Goal: Navigation & Orientation: Understand site structure

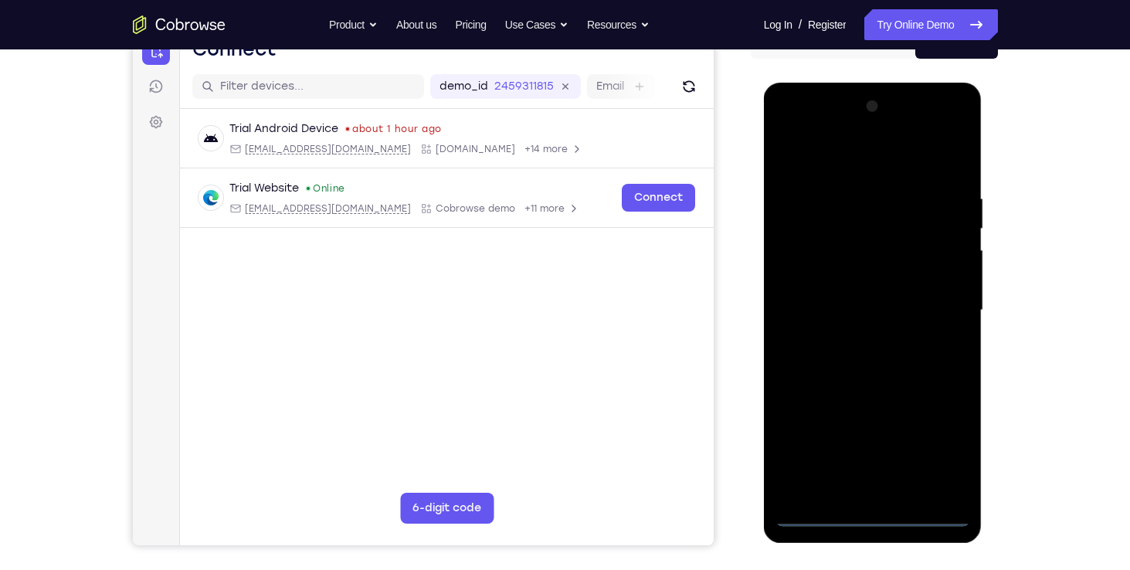
click at [872, 514] on div at bounding box center [873, 310] width 195 height 433
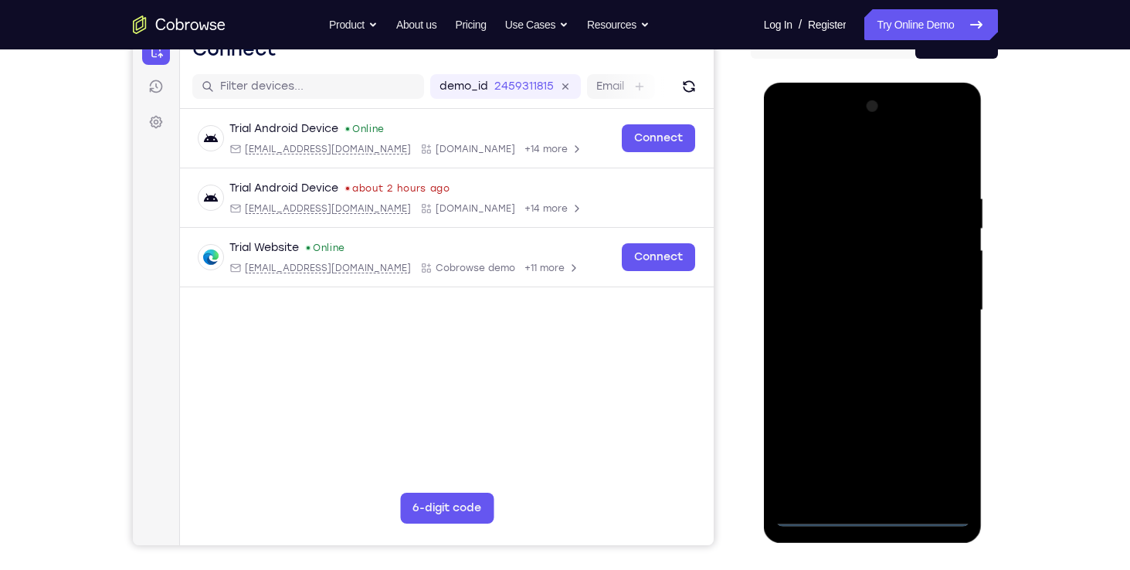
click at [934, 452] on div at bounding box center [873, 310] width 195 height 433
click at [815, 153] on div at bounding box center [873, 310] width 195 height 433
click at [939, 303] on div at bounding box center [873, 310] width 195 height 433
click at [852, 341] on div at bounding box center [873, 310] width 195 height 433
click at [847, 275] on div at bounding box center [873, 310] width 195 height 433
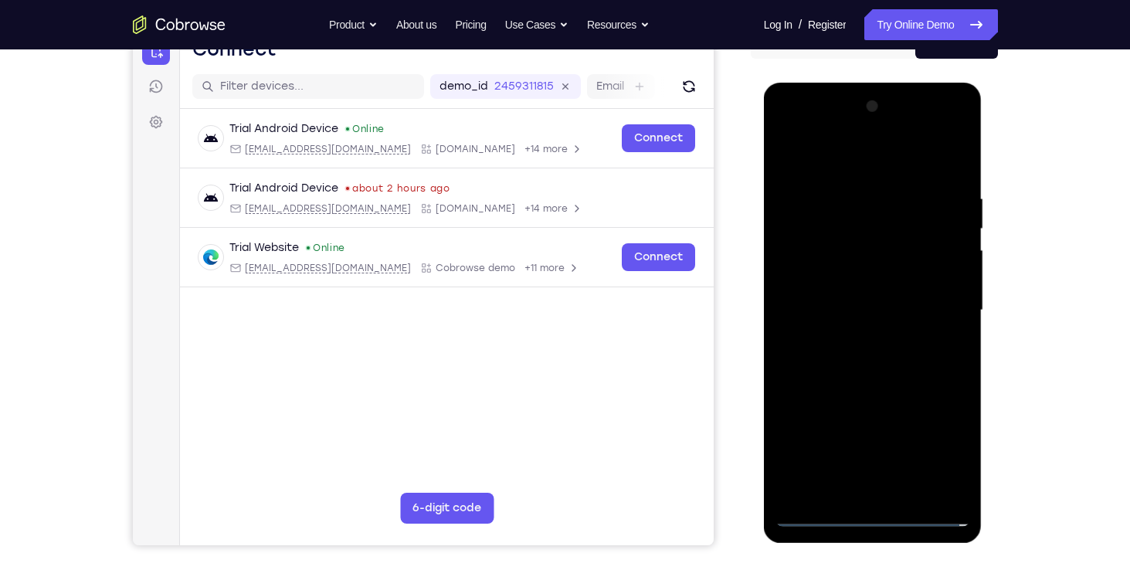
click at [840, 297] on div at bounding box center [873, 310] width 195 height 433
click at [813, 519] on div at bounding box center [873, 310] width 195 height 433
click at [878, 270] on div at bounding box center [873, 310] width 195 height 433
click at [962, 472] on div at bounding box center [873, 310] width 195 height 433
click at [860, 182] on div at bounding box center [873, 310] width 195 height 433
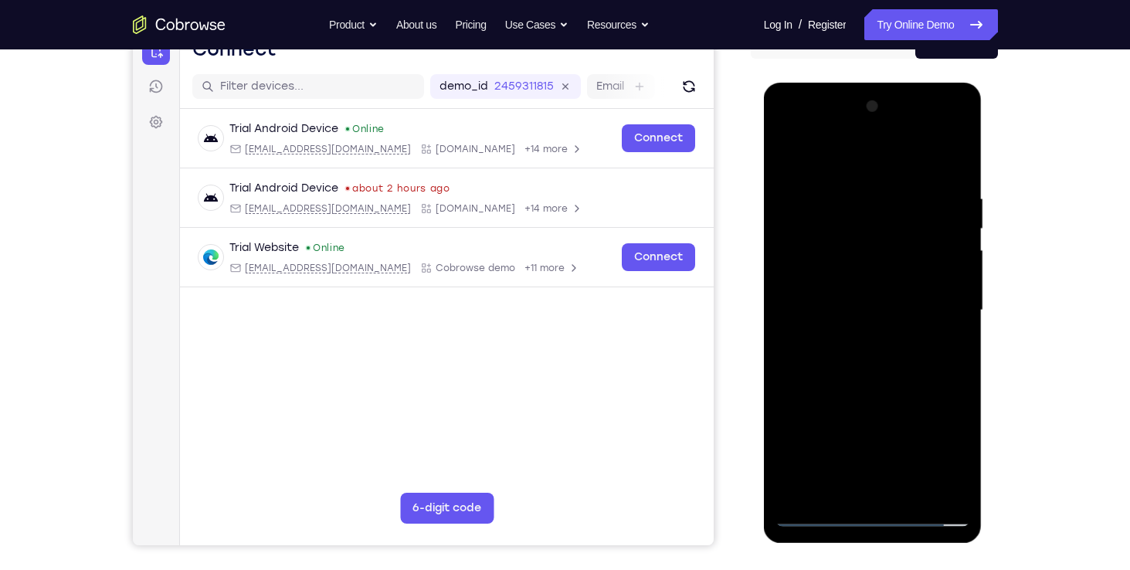
click at [946, 295] on div at bounding box center [873, 310] width 195 height 433
click at [933, 489] on div at bounding box center [873, 310] width 195 height 433
click at [962, 330] on div at bounding box center [873, 310] width 195 height 433
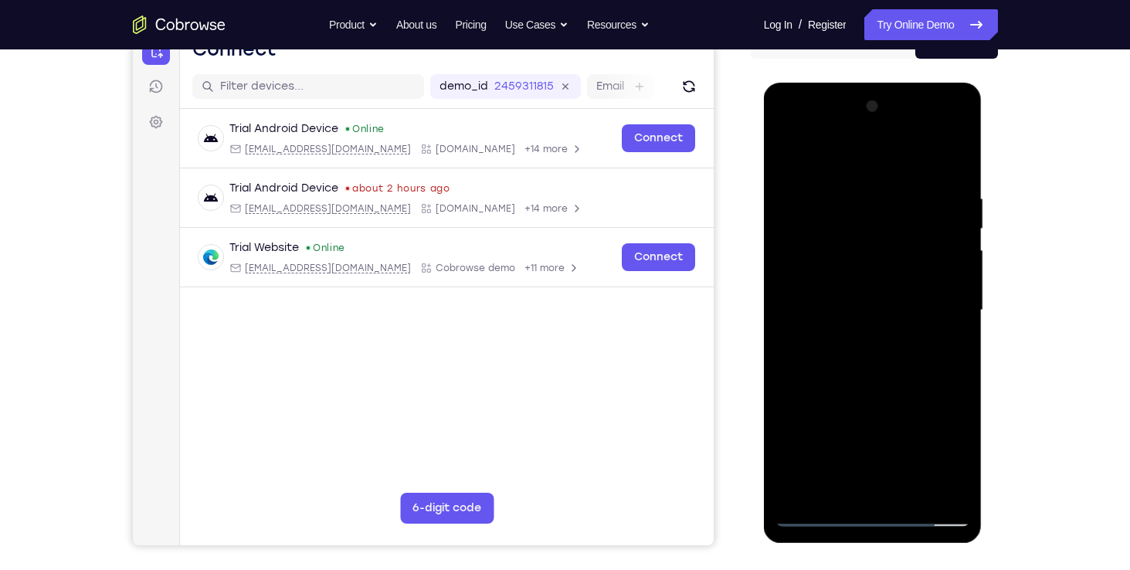
click at [944, 289] on div at bounding box center [873, 310] width 195 height 433
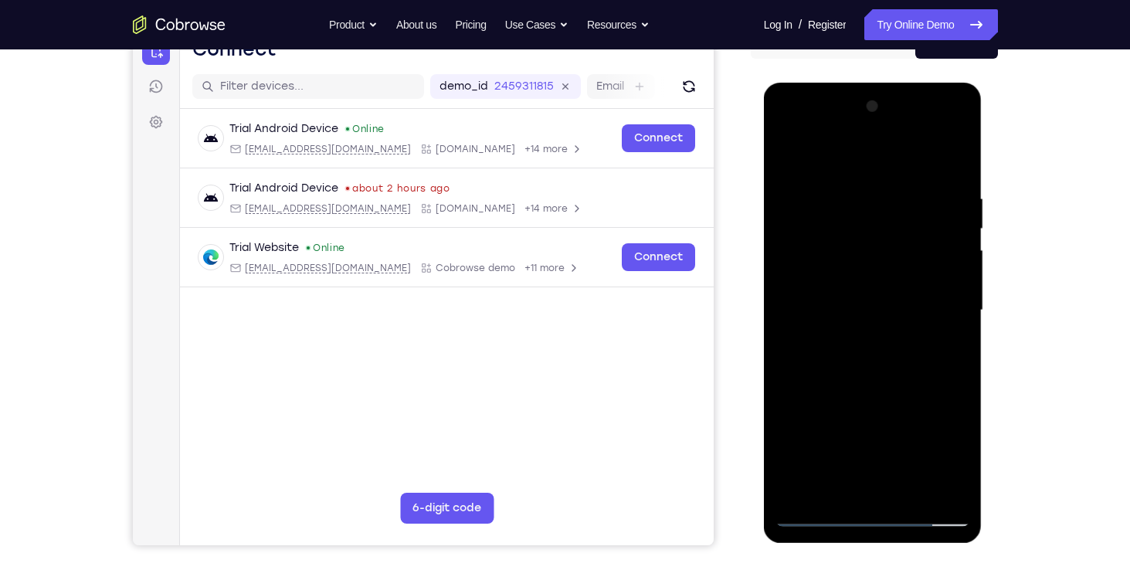
click at [779, 292] on div at bounding box center [873, 310] width 195 height 433
click at [796, 298] on div at bounding box center [873, 310] width 195 height 433
click at [946, 255] on div at bounding box center [873, 310] width 195 height 433
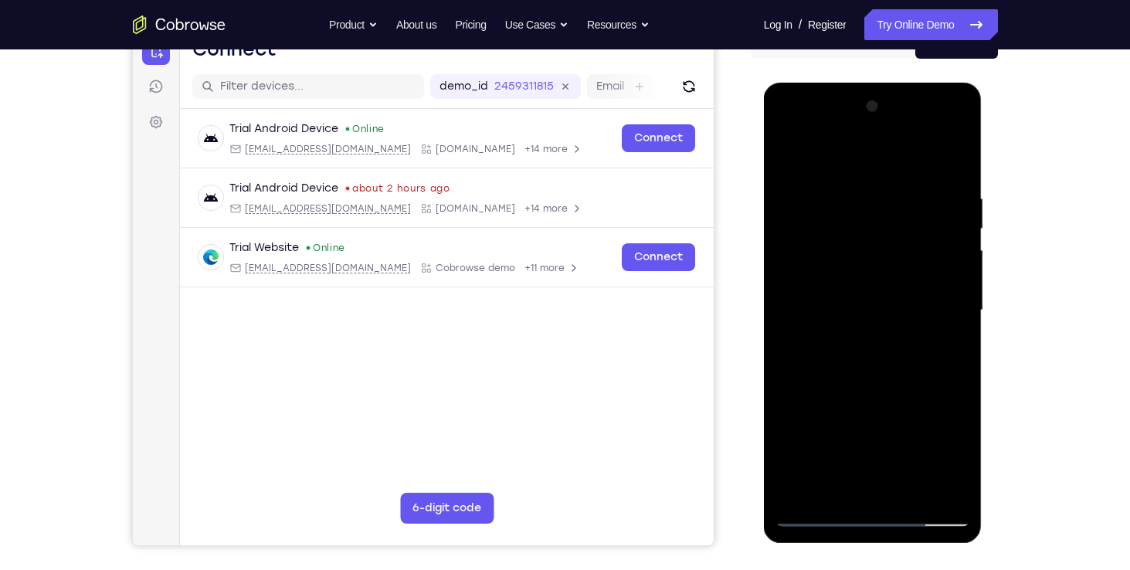
click at [946, 255] on div at bounding box center [873, 310] width 195 height 433
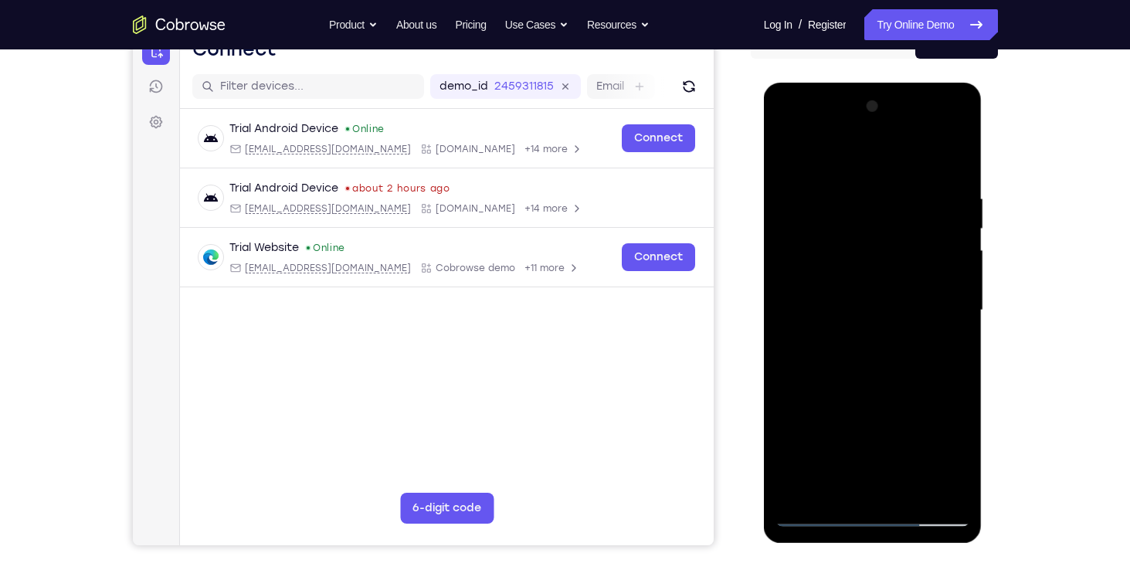
click at [787, 296] on div at bounding box center [873, 310] width 195 height 433
click at [918, 292] on div at bounding box center [873, 310] width 195 height 433
click at [946, 280] on div at bounding box center [873, 310] width 195 height 433
click at [963, 241] on div at bounding box center [873, 310] width 195 height 433
click at [949, 163] on div at bounding box center [873, 310] width 195 height 433
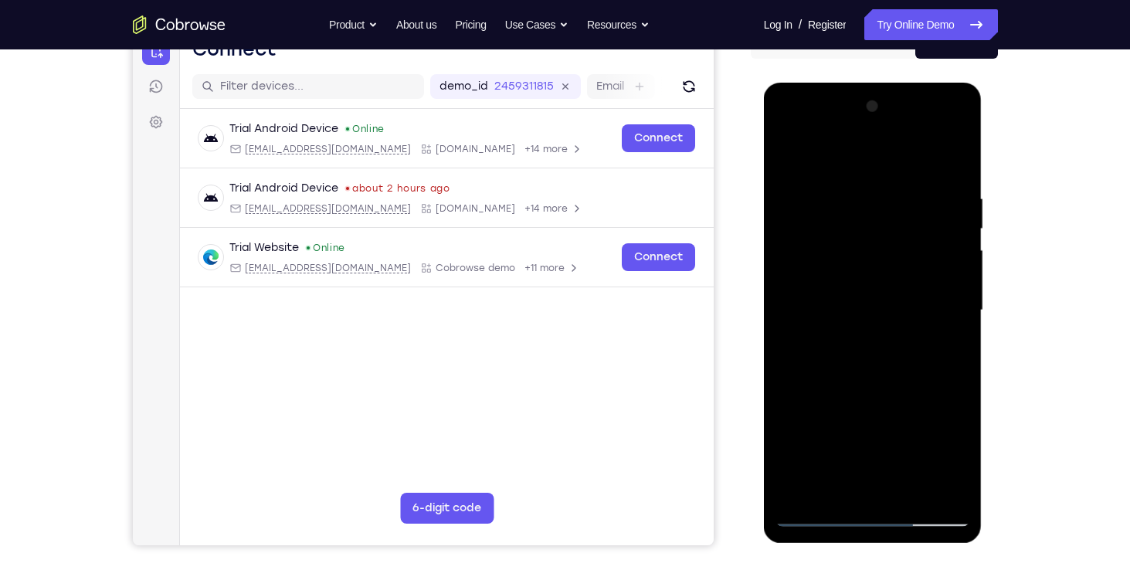
click at [905, 187] on div at bounding box center [873, 310] width 195 height 433
click at [946, 159] on div at bounding box center [873, 310] width 195 height 433
click at [799, 491] on div at bounding box center [873, 310] width 195 height 433
drag, startPoint x: 847, startPoint y: 219, endPoint x: 847, endPoint y: 443, distance: 224.0
click at [847, 443] on div at bounding box center [873, 310] width 195 height 433
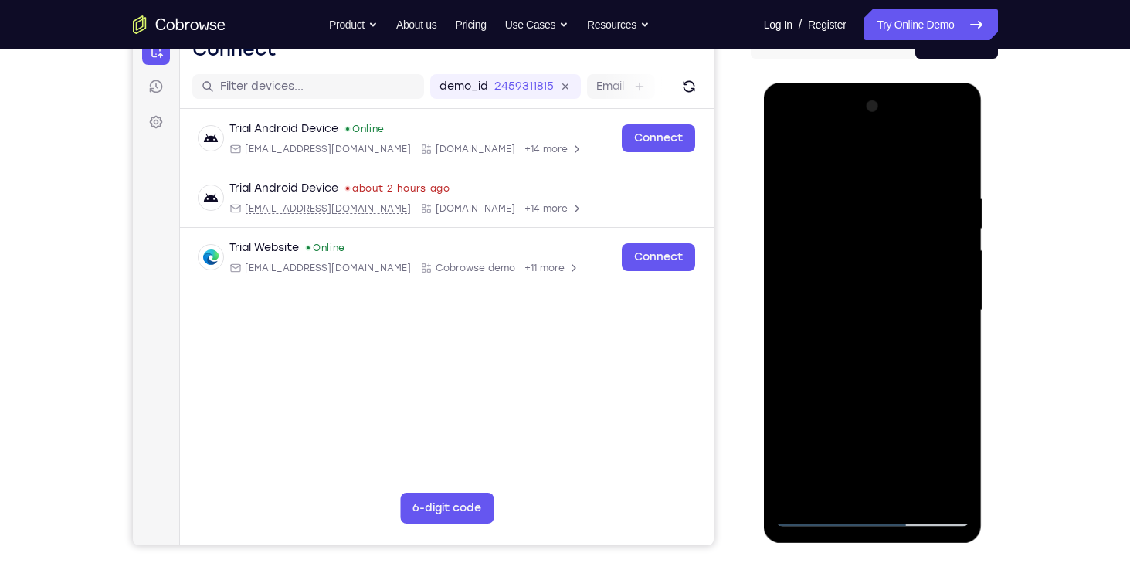
click at [854, 192] on div at bounding box center [873, 310] width 195 height 433
click at [947, 267] on div at bounding box center [873, 310] width 195 height 433
click at [950, 267] on div at bounding box center [873, 310] width 195 height 433
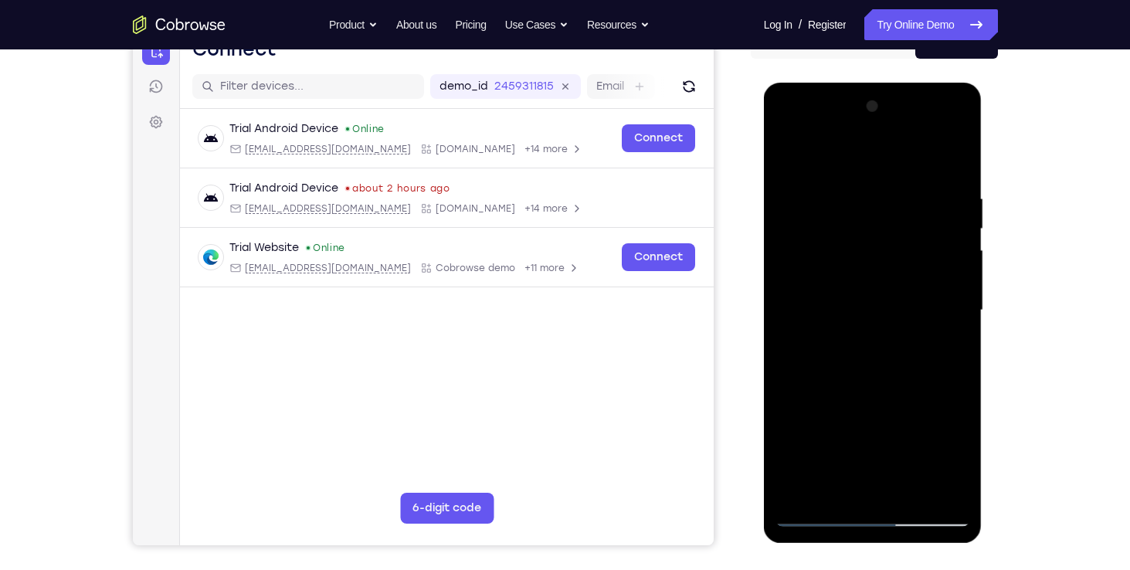
click at [961, 267] on div at bounding box center [873, 310] width 195 height 433
click at [956, 159] on div at bounding box center [873, 310] width 195 height 433
click at [956, 348] on div at bounding box center [873, 310] width 195 height 433
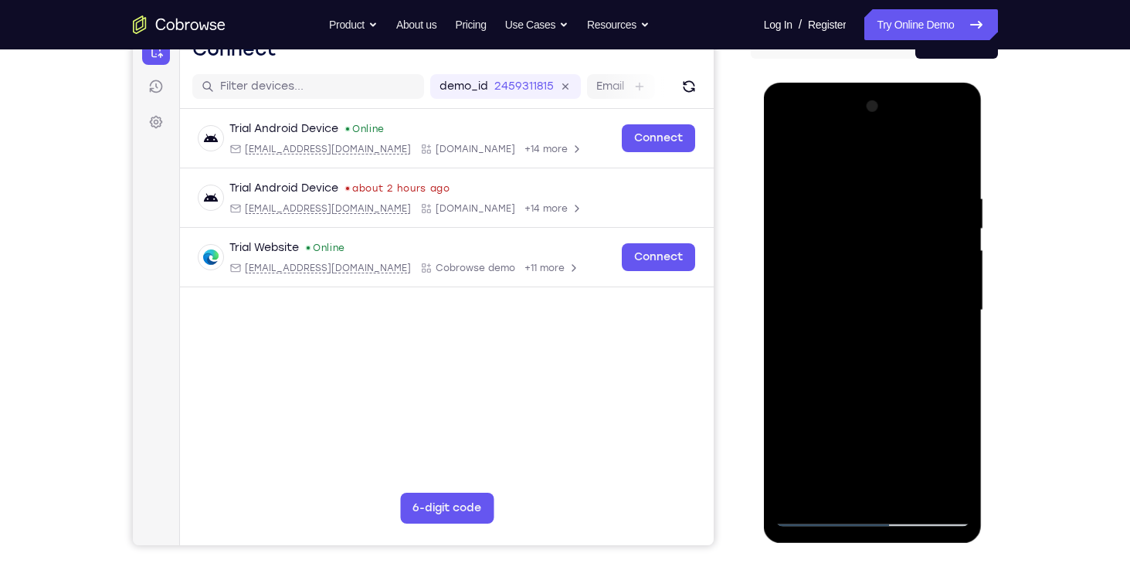
click at [956, 348] on div at bounding box center [873, 310] width 195 height 433
click at [809, 236] on div at bounding box center [873, 310] width 195 height 433
click at [801, 493] on div at bounding box center [873, 310] width 195 height 433
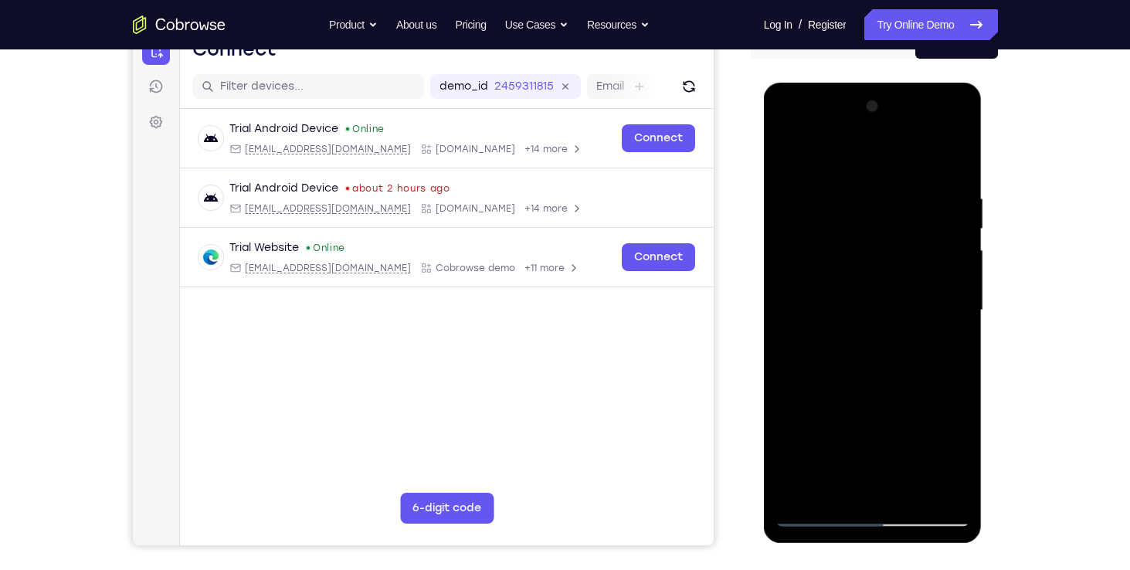
click at [801, 493] on div at bounding box center [873, 310] width 195 height 433
drag, startPoint x: 895, startPoint y: 223, endPoint x: 895, endPoint y: 417, distance: 193.9
click at [895, 417] on div at bounding box center [873, 310] width 195 height 433
click at [888, 184] on div at bounding box center [873, 310] width 195 height 433
drag, startPoint x: 811, startPoint y: 264, endPoint x: 968, endPoint y: 258, distance: 156.9
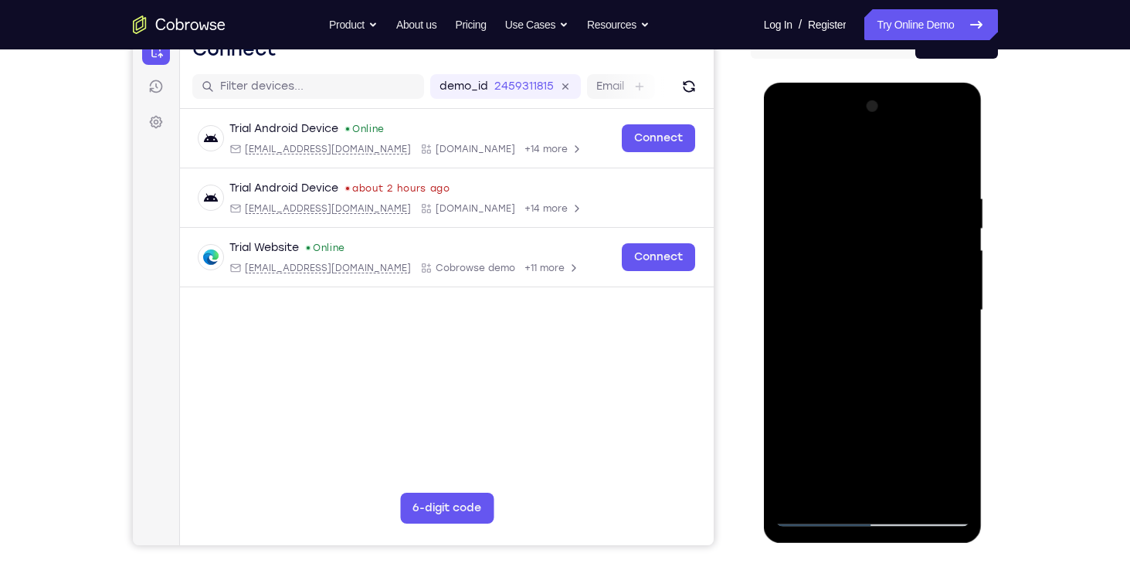
click at [968, 258] on div at bounding box center [873, 310] width 195 height 433
click at [950, 162] on div at bounding box center [873, 310] width 195 height 433
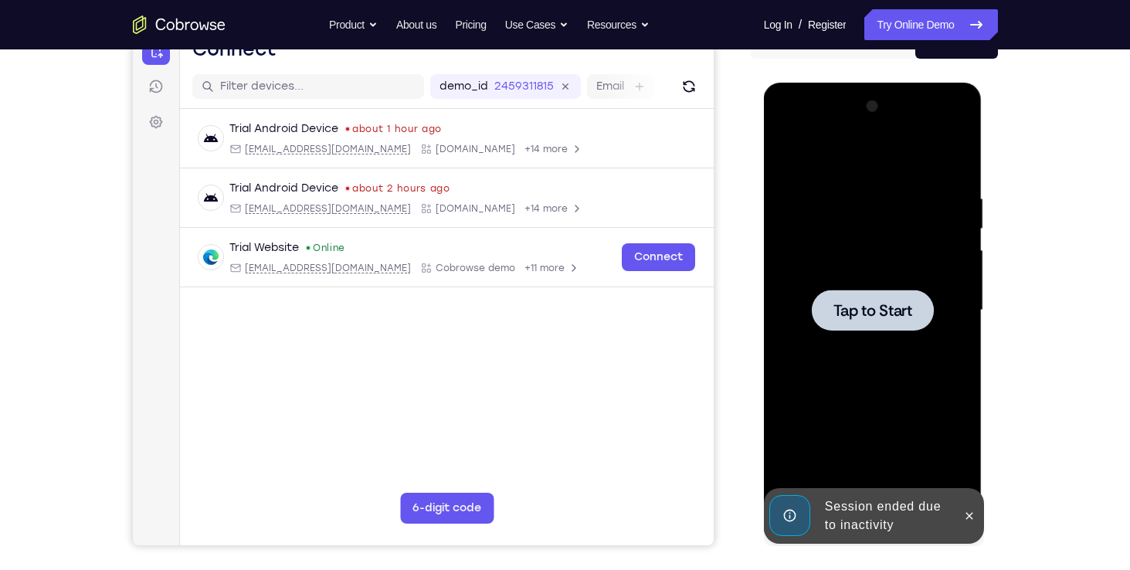
click at [813, 273] on div at bounding box center [873, 310] width 195 height 433
click at [971, 514] on icon at bounding box center [969, 515] width 7 height 7
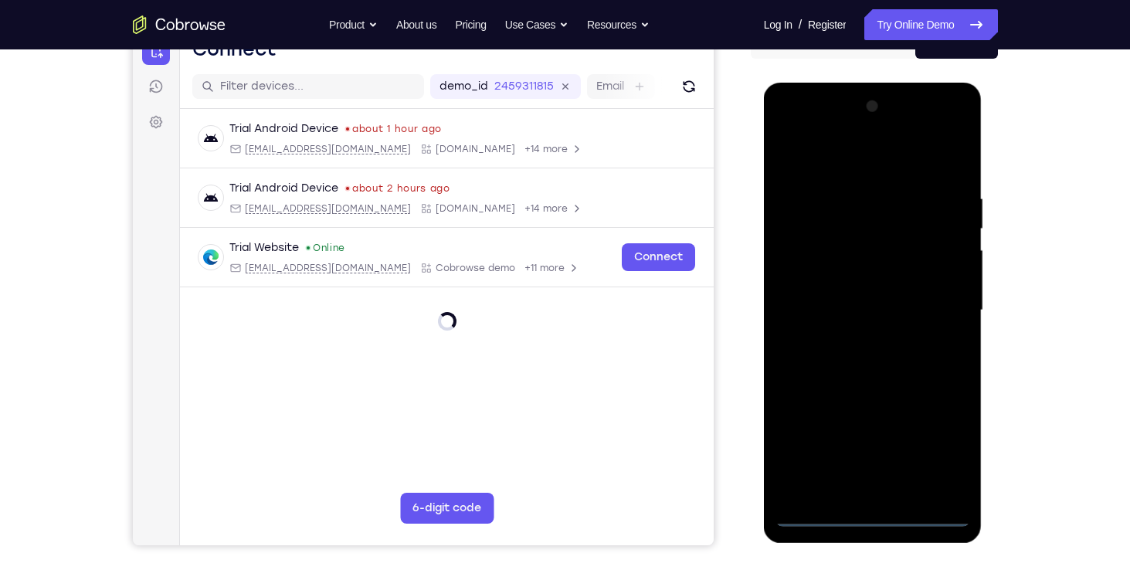
click at [873, 518] on div at bounding box center [873, 310] width 195 height 433
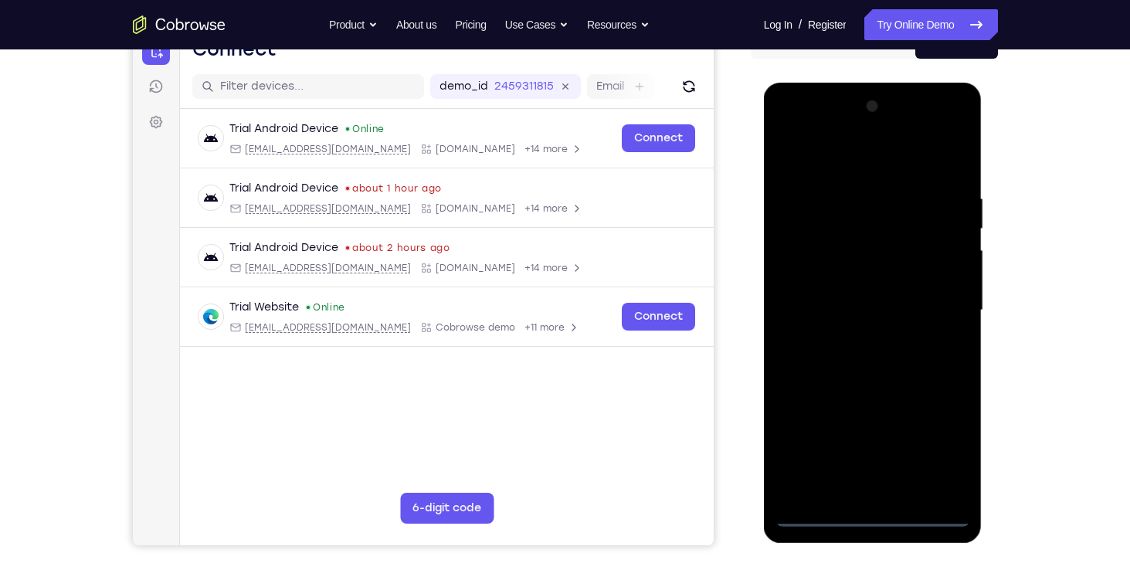
click at [949, 451] on div at bounding box center [873, 310] width 195 height 433
click at [841, 162] on div at bounding box center [873, 310] width 195 height 433
click at [936, 301] on div at bounding box center [873, 310] width 195 height 433
click at [847, 340] on div at bounding box center [873, 310] width 195 height 433
click at [849, 284] on div at bounding box center [873, 310] width 195 height 433
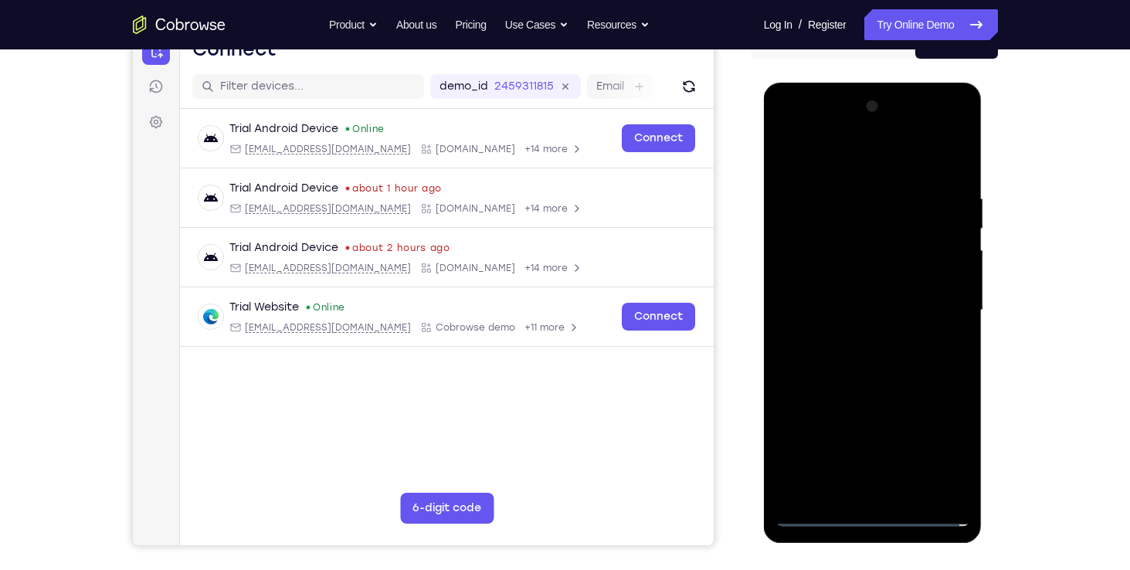
click at [849, 284] on div at bounding box center [873, 310] width 195 height 433
click at [846, 304] on div at bounding box center [873, 310] width 195 height 433
click at [837, 365] on div at bounding box center [873, 310] width 195 height 433
click at [868, 345] on div at bounding box center [873, 310] width 195 height 433
click at [955, 178] on div at bounding box center [873, 310] width 195 height 433
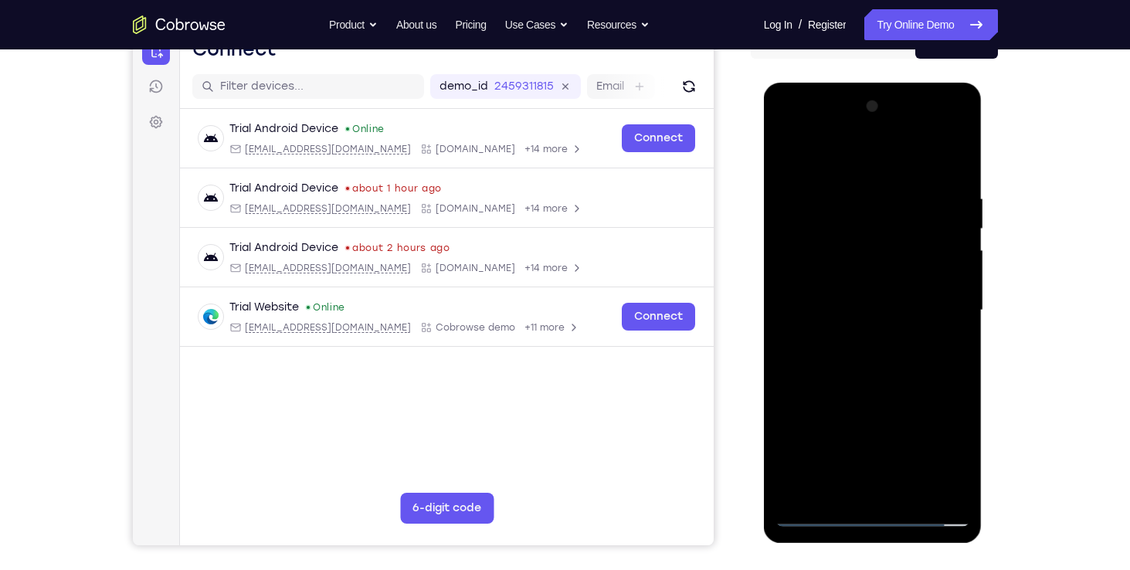
drag, startPoint x: 867, startPoint y: 361, endPoint x: 866, endPoint y: 314, distance: 47.1
click at [866, 314] on div at bounding box center [873, 310] width 195 height 433
drag, startPoint x: 866, startPoint y: 250, endPoint x: 873, endPoint y: 373, distance: 123.8
click at [873, 373] on div at bounding box center [873, 310] width 195 height 433
click at [861, 182] on div at bounding box center [873, 310] width 195 height 433
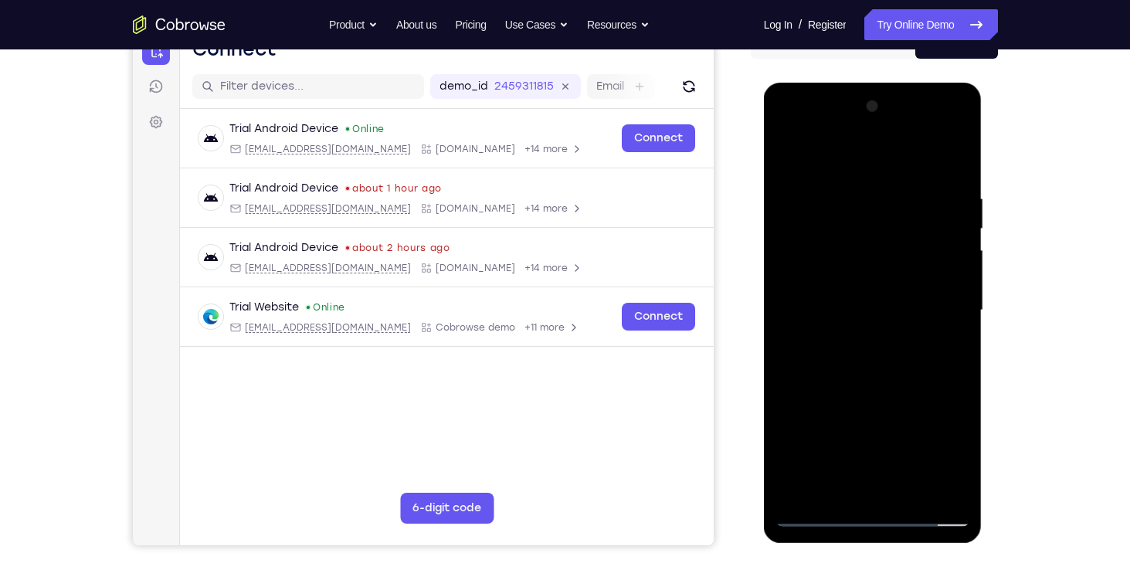
click at [934, 260] on div at bounding box center [873, 310] width 195 height 433
drag, startPoint x: 934, startPoint y: 260, endPoint x: 755, endPoint y: 252, distance: 178.6
click at [764, 252] on html "Online web based iOS Simulators and Android Emulators. Run iPhone, iPad, Mobile…" at bounding box center [874, 314] width 220 height 463
click at [946, 294] on div at bounding box center [873, 310] width 195 height 433
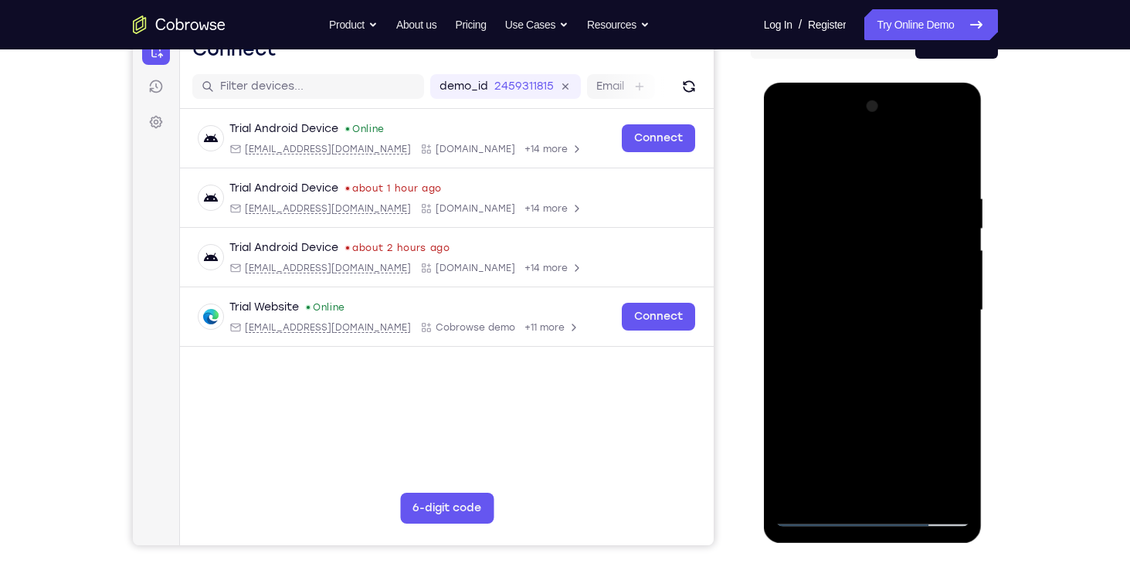
click at [959, 292] on div at bounding box center [873, 310] width 195 height 433
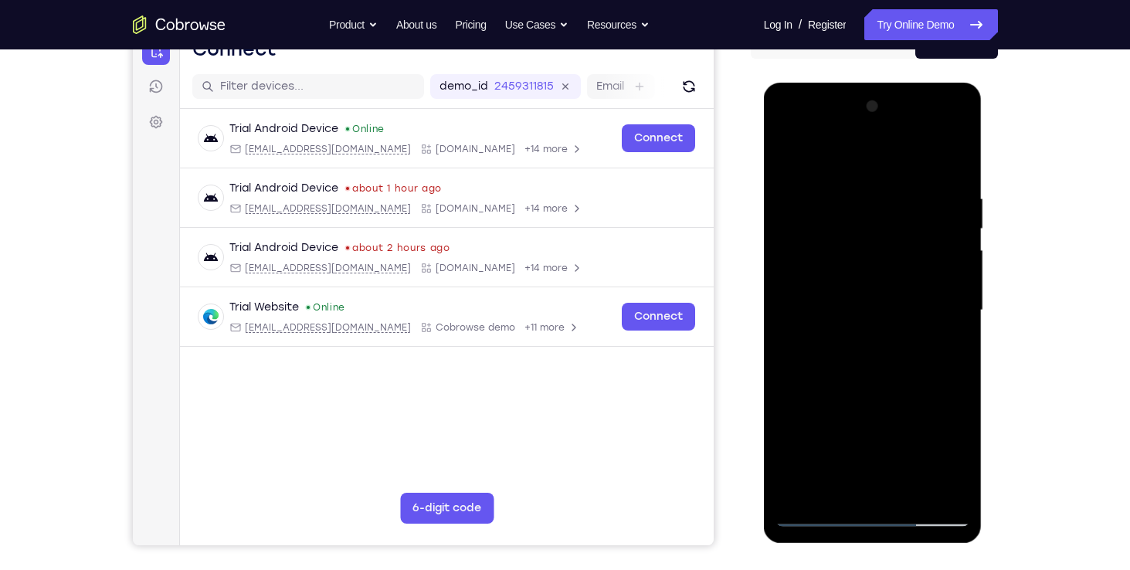
click at [959, 292] on div at bounding box center [873, 310] width 195 height 433
click at [786, 318] on div at bounding box center [873, 310] width 195 height 433
click at [935, 496] on div at bounding box center [873, 310] width 195 height 433
click at [939, 423] on div at bounding box center [873, 310] width 195 height 433
click at [934, 484] on div at bounding box center [873, 310] width 195 height 433
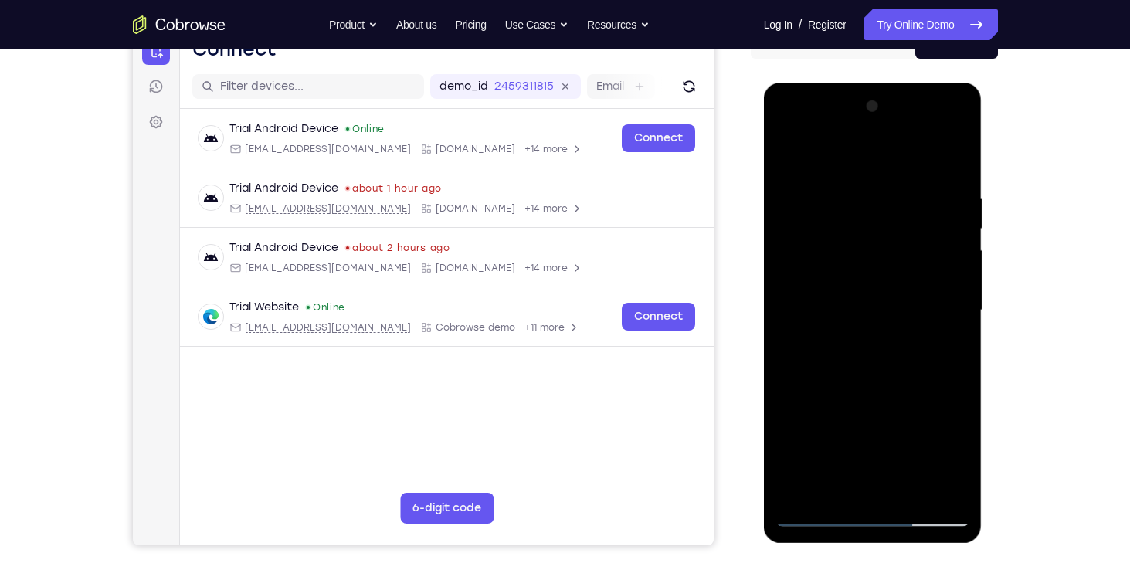
click at [937, 384] on div at bounding box center [873, 310] width 195 height 433
drag, startPoint x: 937, startPoint y: 384, endPoint x: 749, endPoint y: 323, distance: 198.1
click at [764, 323] on html "Online web based iOS Simulators and Android Emulators. Run iPhone, iPad, Mobile…" at bounding box center [874, 314] width 220 height 463
click at [949, 311] on div at bounding box center [873, 310] width 195 height 433
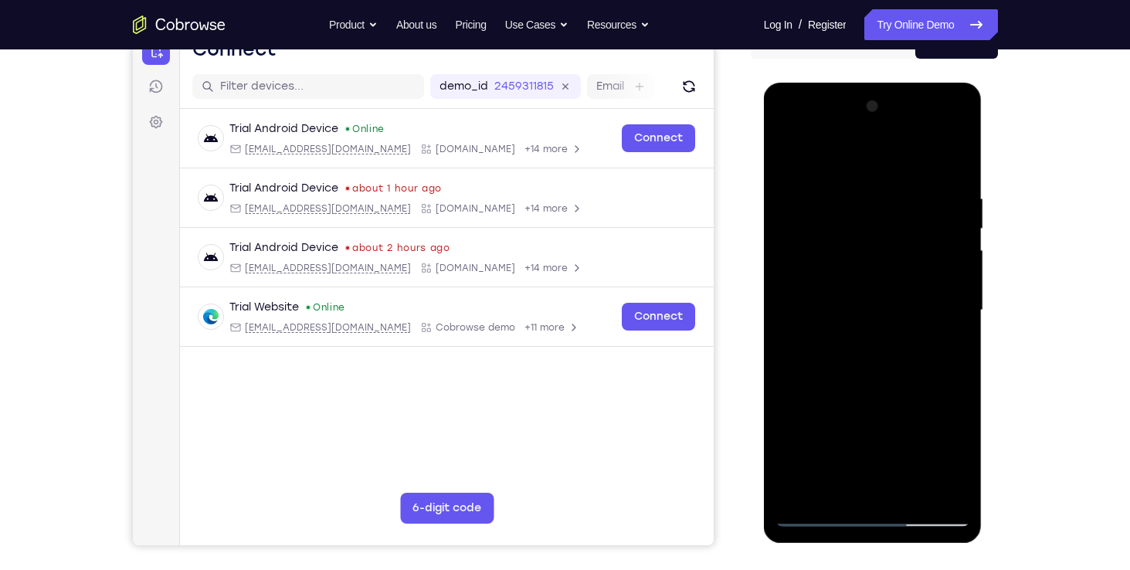
click at [959, 311] on div at bounding box center [873, 310] width 195 height 433
click at [932, 487] on div at bounding box center [873, 310] width 195 height 433
click at [940, 337] on div at bounding box center [873, 310] width 195 height 433
click at [950, 324] on div at bounding box center [873, 310] width 195 height 433
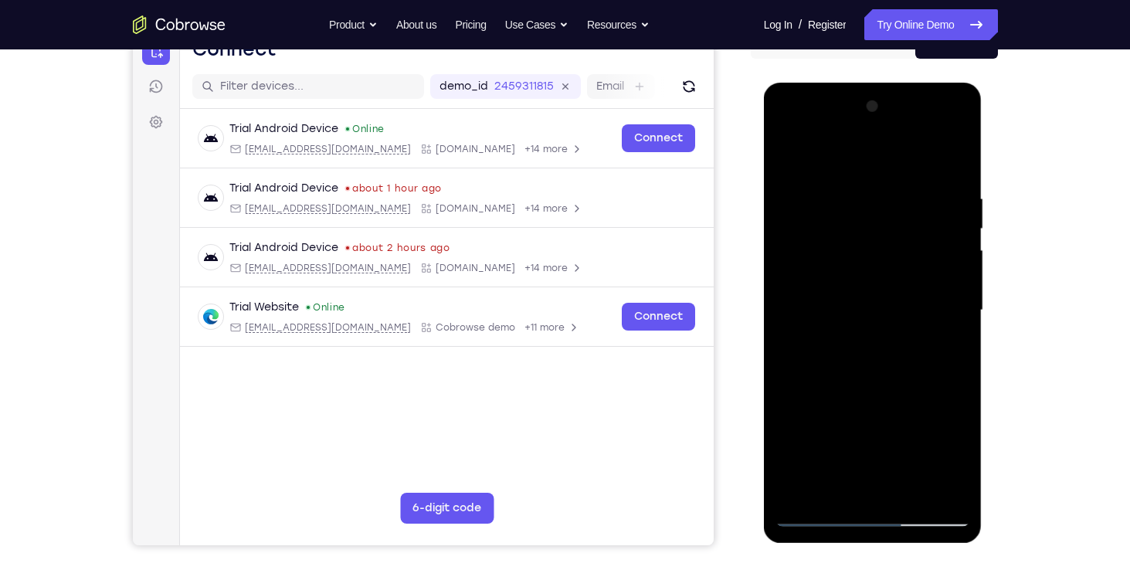
drag, startPoint x: 830, startPoint y: 323, endPoint x: 951, endPoint y: 323, distance: 120.5
click at [951, 323] on div at bounding box center [873, 310] width 195 height 433
click at [935, 487] on div at bounding box center [873, 310] width 195 height 433
drag, startPoint x: 918, startPoint y: 342, endPoint x: 848, endPoint y: 345, distance: 70.3
click at [848, 345] on div at bounding box center [873, 310] width 195 height 433
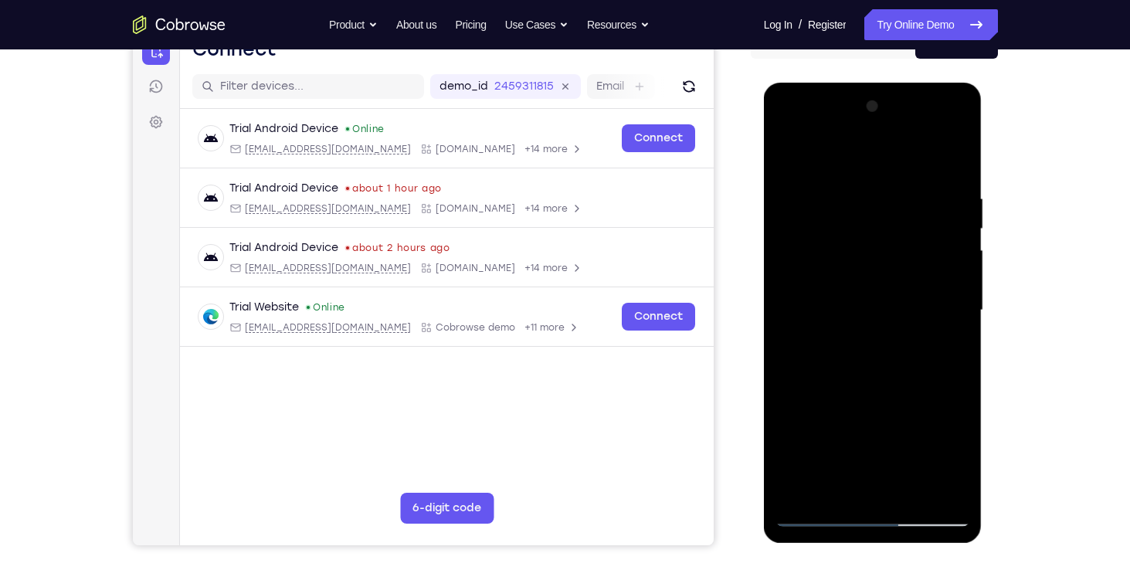
drag, startPoint x: 935, startPoint y: 314, endPoint x: 803, endPoint y: 304, distance: 132.5
click at [803, 304] on div at bounding box center [873, 310] width 195 height 433
click at [956, 297] on div at bounding box center [873, 310] width 195 height 433
click at [954, 159] on div at bounding box center [873, 310] width 195 height 433
drag, startPoint x: 864, startPoint y: 226, endPoint x: 912, endPoint y: 484, distance: 261.7
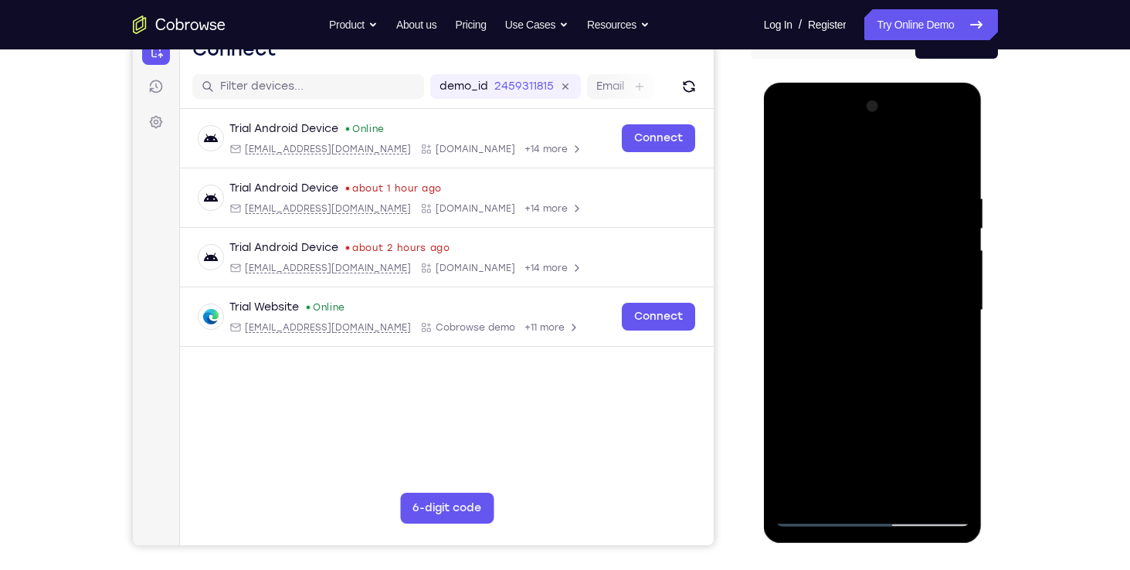
click at [912, 484] on div at bounding box center [873, 310] width 195 height 433
click at [854, 196] on div at bounding box center [873, 310] width 195 height 433
click at [957, 279] on div at bounding box center [873, 310] width 195 height 433
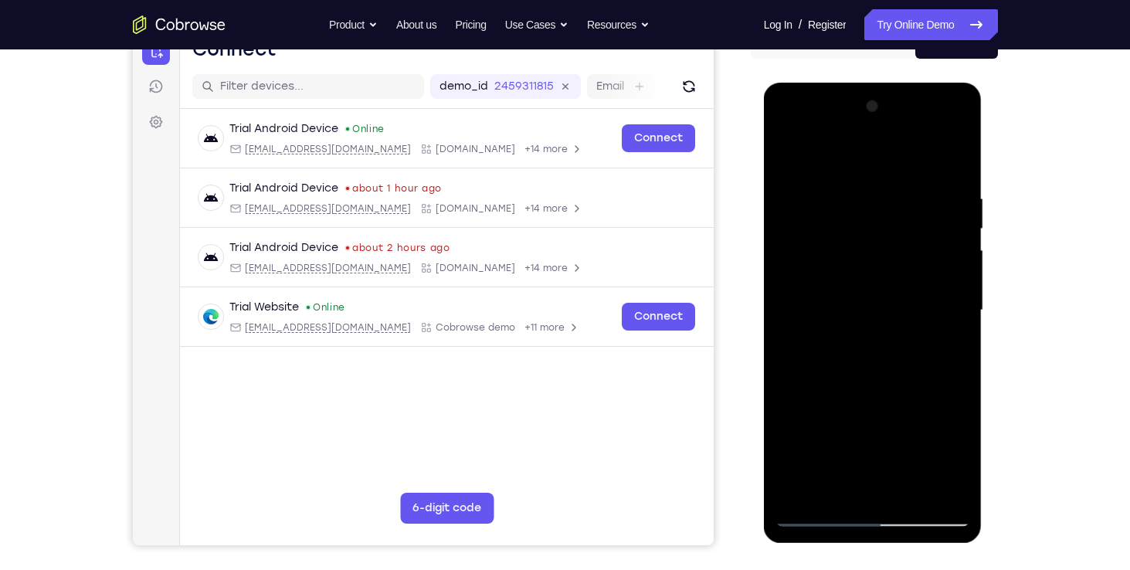
click at [957, 279] on div at bounding box center [873, 310] width 195 height 433
click at [950, 277] on div at bounding box center [873, 310] width 195 height 433
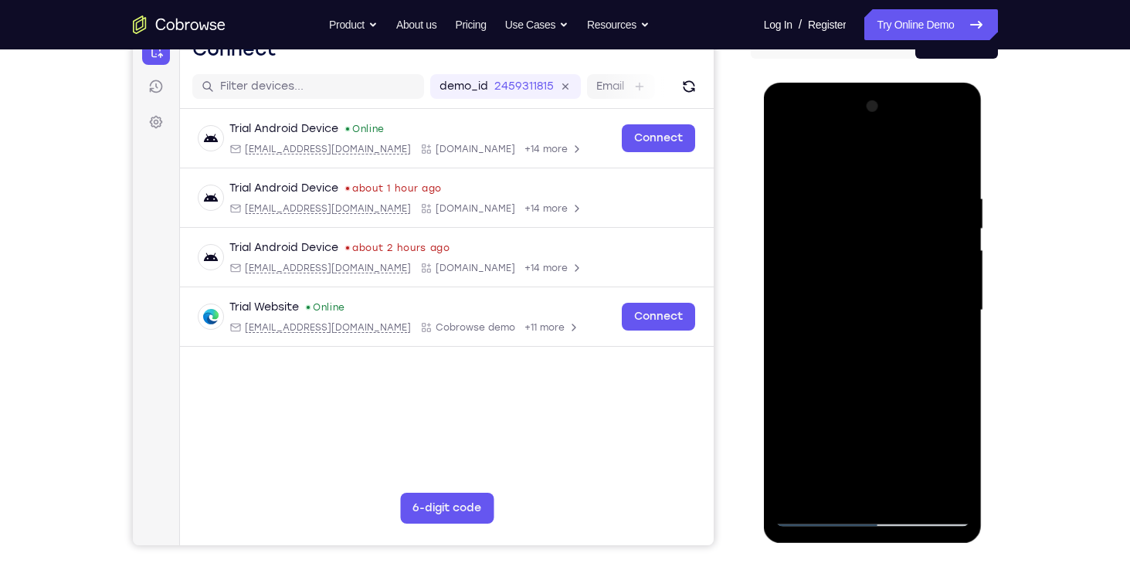
click at [950, 277] on div at bounding box center [873, 310] width 195 height 433
click at [954, 160] on div at bounding box center [873, 310] width 195 height 433
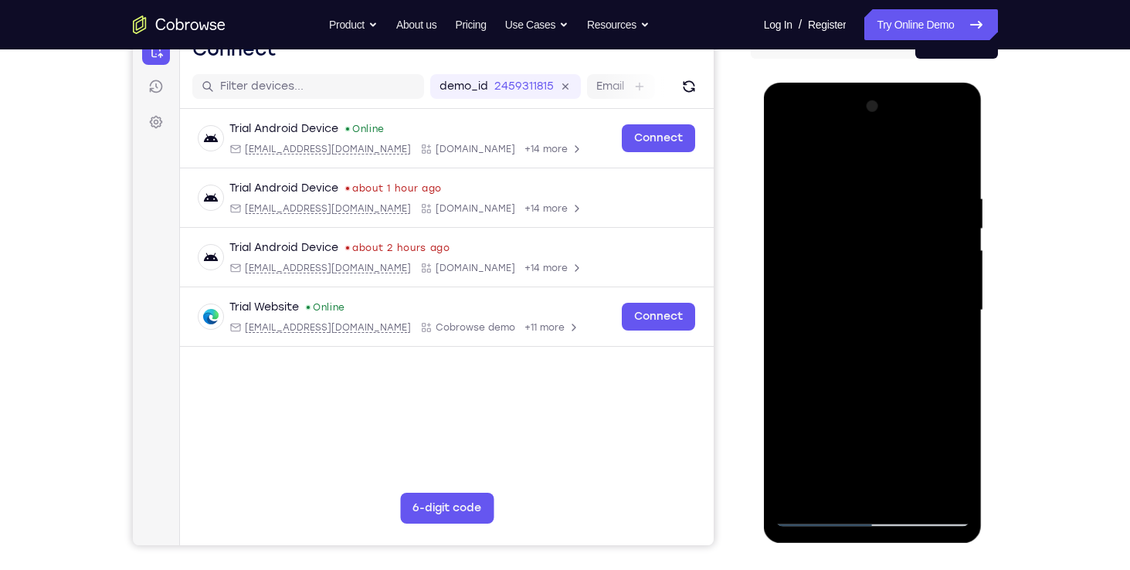
drag, startPoint x: 885, startPoint y: 227, endPoint x: 879, endPoint y: 377, distance: 150.0
click at [879, 377] on div at bounding box center [873, 310] width 195 height 433
click at [847, 187] on div at bounding box center [873, 310] width 195 height 433
click at [962, 260] on div at bounding box center [873, 310] width 195 height 433
click at [956, 262] on div at bounding box center [873, 310] width 195 height 433
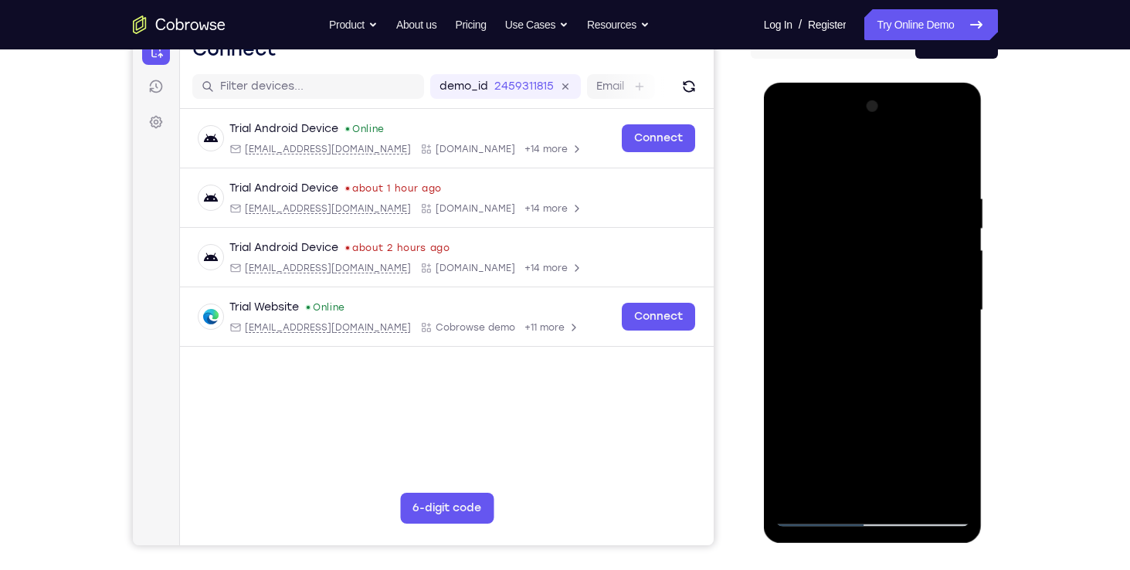
click at [956, 262] on div at bounding box center [873, 310] width 195 height 433
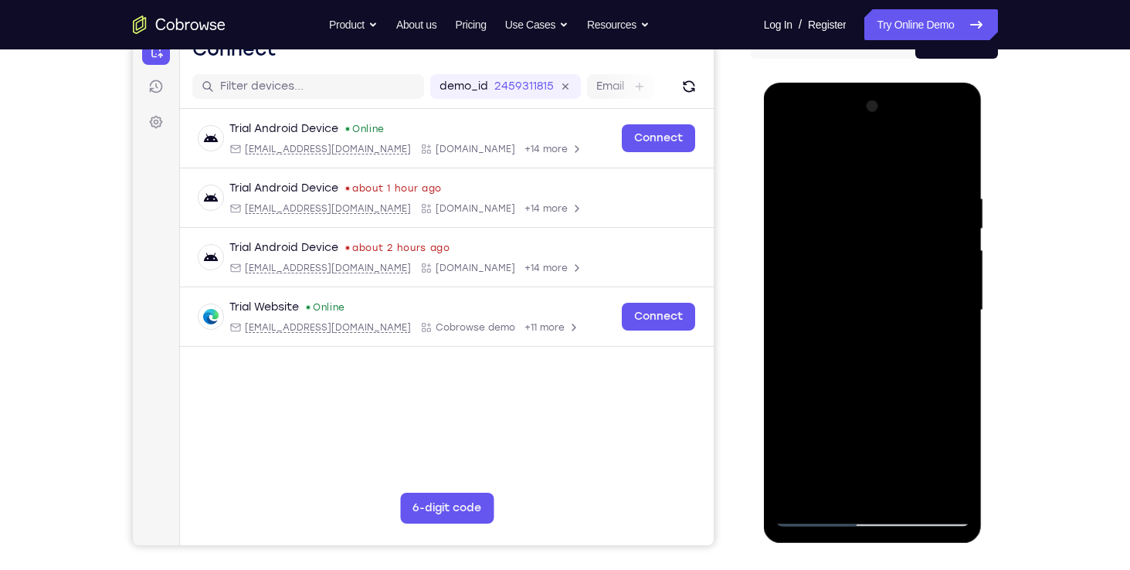
click at [956, 262] on div at bounding box center [873, 310] width 195 height 433
drag, startPoint x: 949, startPoint y: 267, endPoint x: 823, endPoint y: 237, distance: 130.0
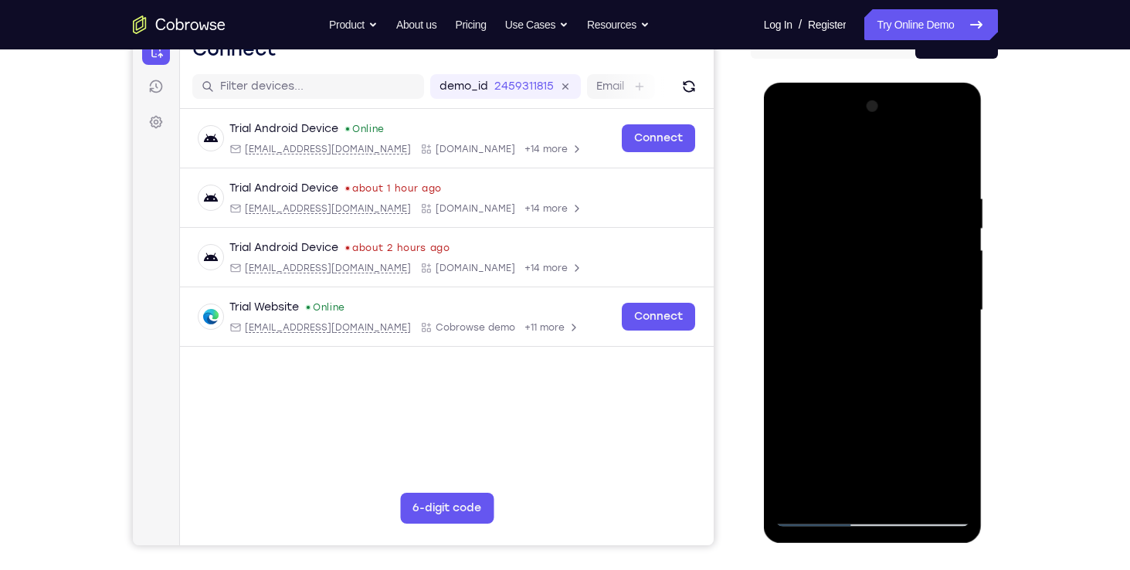
click at [823, 237] on div at bounding box center [873, 310] width 195 height 433
drag, startPoint x: 932, startPoint y: 321, endPoint x: 787, endPoint y: 306, distance: 146.0
click at [787, 306] on div at bounding box center [873, 310] width 195 height 433
click at [943, 294] on div at bounding box center [873, 310] width 195 height 433
click at [955, 294] on div at bounding box center [873, 310] width 195 height 433
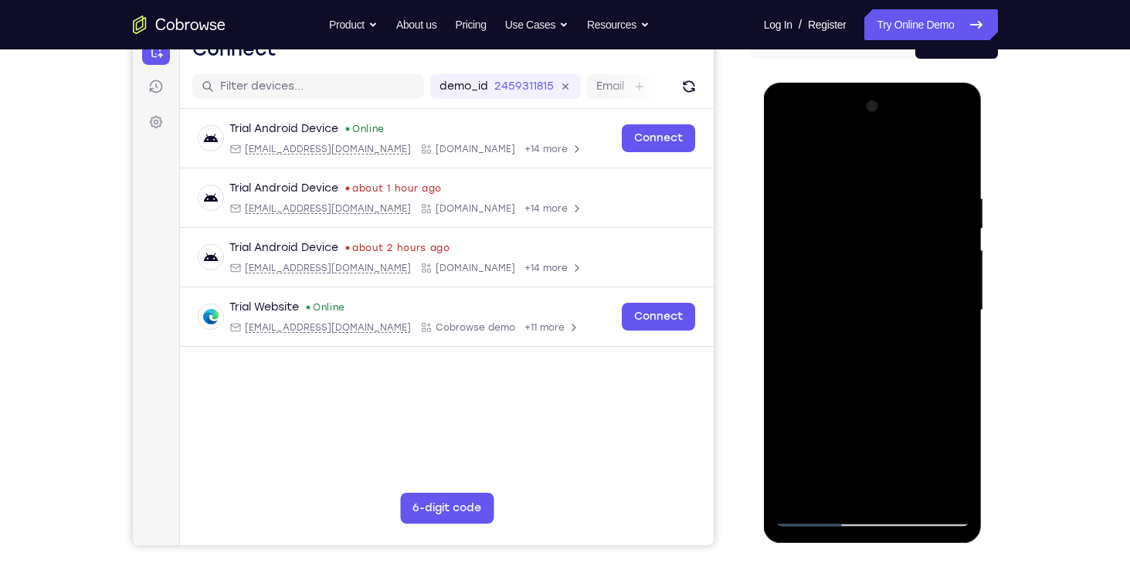
click at [955, 294] on div at bounding box center [873, 310] width 195 height 433
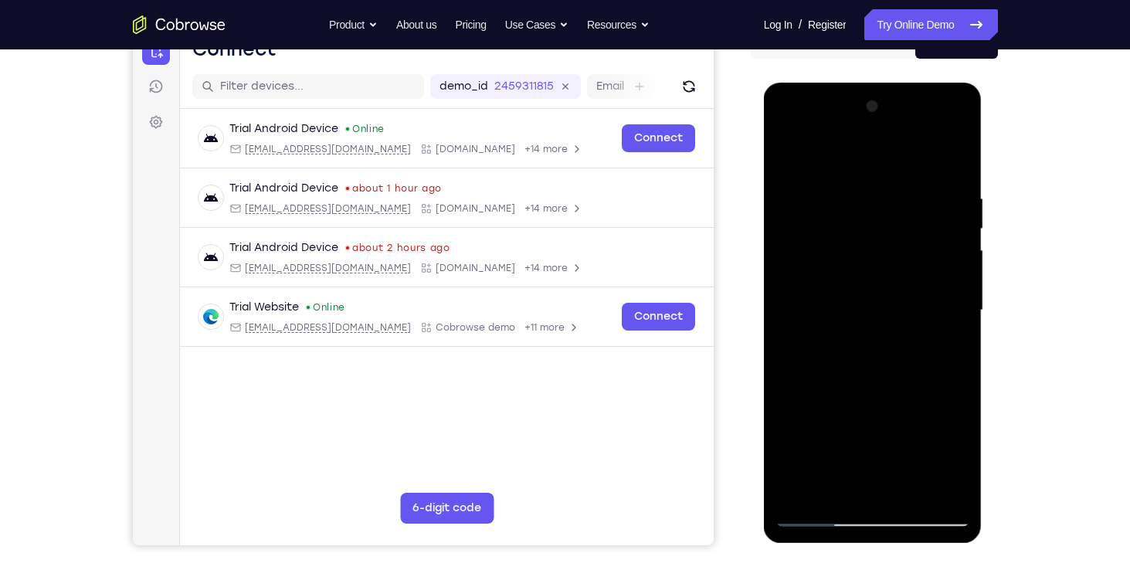
click at [955, 294] on div at bounding box center [873, 310] width 195 height 433
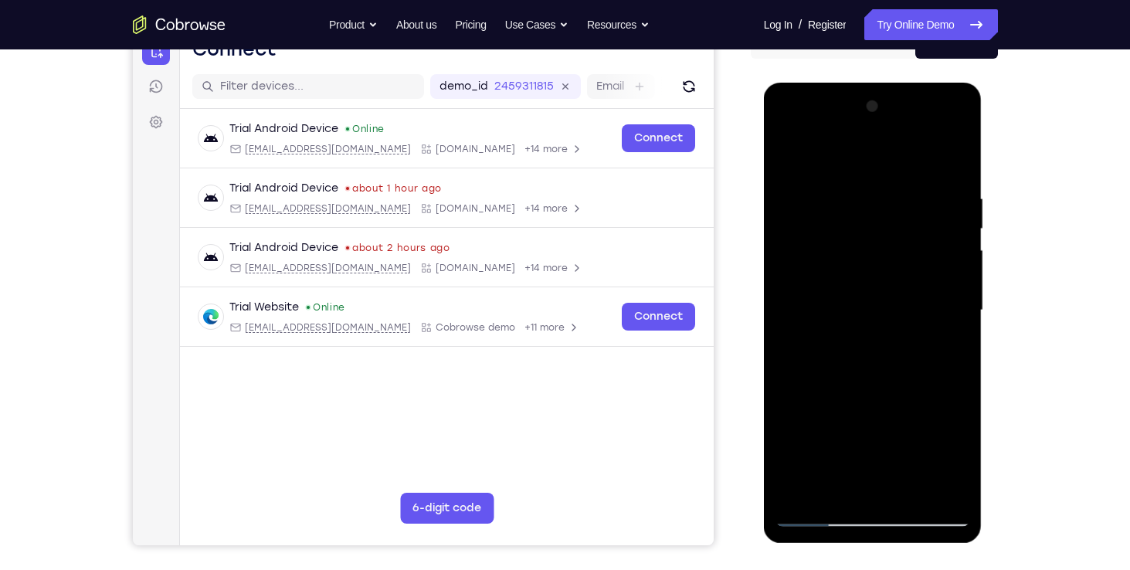
click at [955, 294] on div at bounding box center [873, 310] width 195 height 433
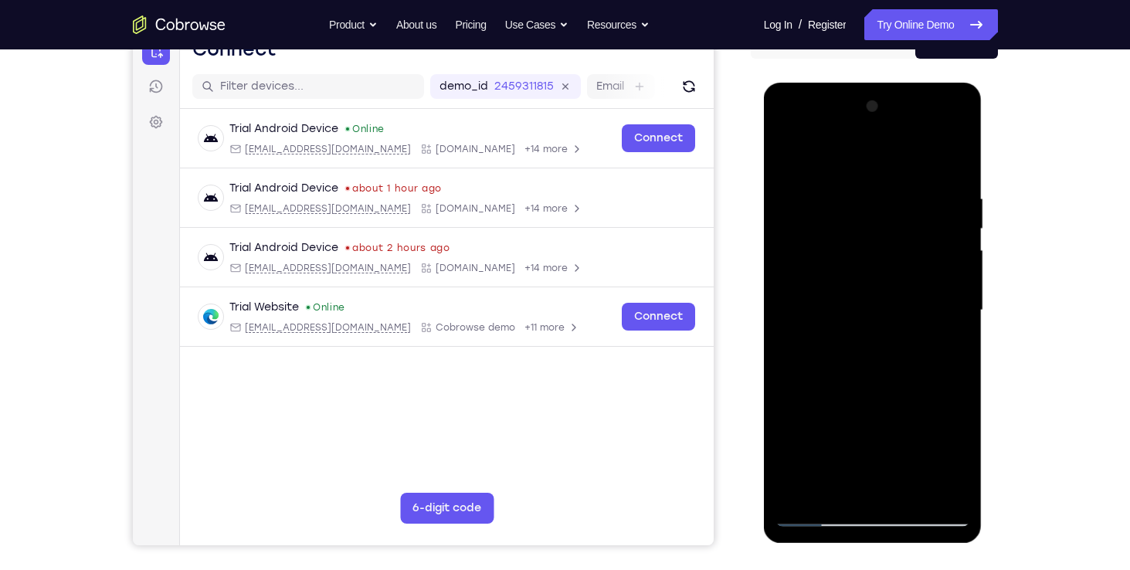
click at [954, 158] on div at bounding box center [873, 310] width 195 height 433
click at [804, 495] on div at bounding box center [873, 310] width 195 height 433
drag, startPoint x: 855, startPoint y: 229, endPoint x: 869, endPoint y: 401, distance: 172.1
click at [869, 401] on div at bounding box center [873, 310] width 195 height 433
click at [957, 150] on div at bounding box center [873, 310] width 195 height 433
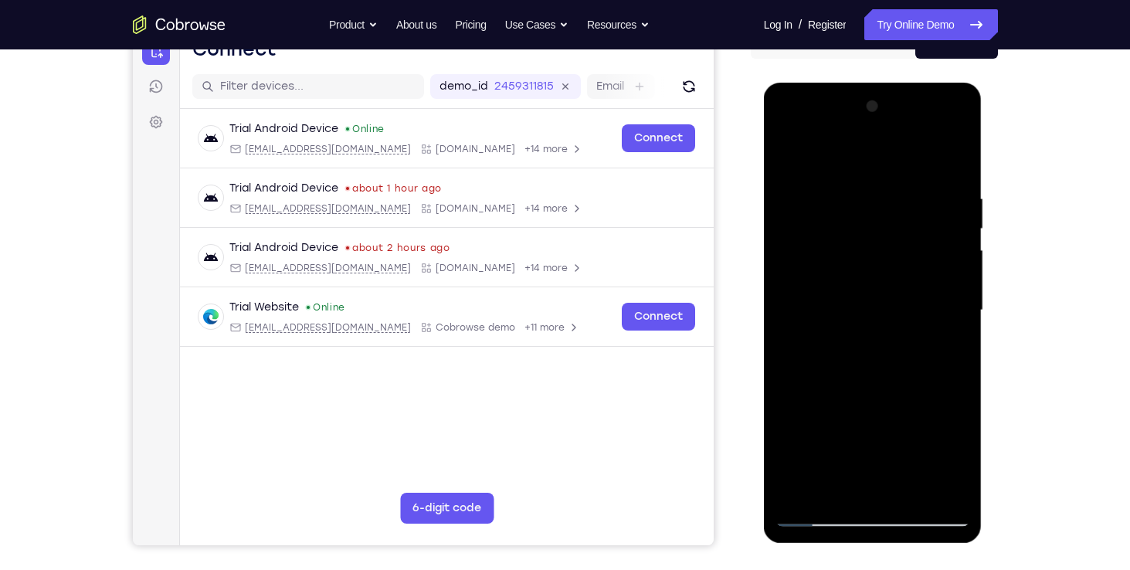
click at [792, 178] on div at bounding box center [873, 310] width 195 height 433
click at [894, 177] on div at bounding box center [873, 310] width 195 height 433
click at [808, 177] on div at bounding box center [873, 310] width 195 height 433
click at [800, 432] on div at bounding box center [873, 310] width 195 height 433
click at [800, 493] on div at bounding box center [873, 310] width 195 height 433
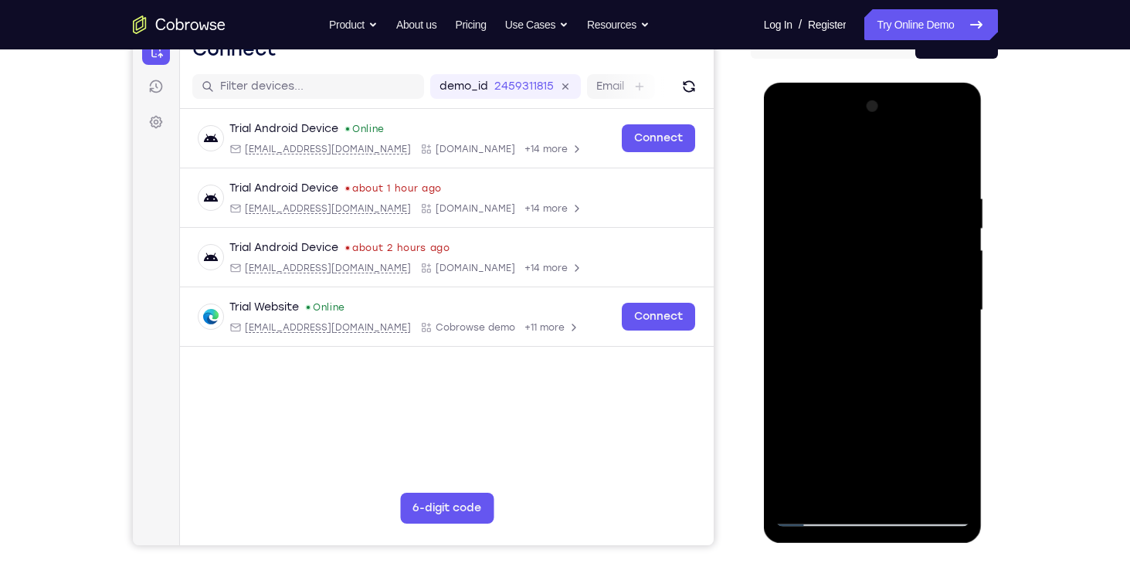
click at [800, 493] on div at bounding box center [873, 310] width 195 height 433
click at [906, 495] on div at bounding box center [873, 310] width 195 height 433
click at [854, 389] on div at bounding box center [873, 310] width 195 height 433
click at [815, 513] on div at bounding box center [873, 310] width 195 height 433
click at [906, 490] on div at bounding box center [873, 310] width 195 height 433
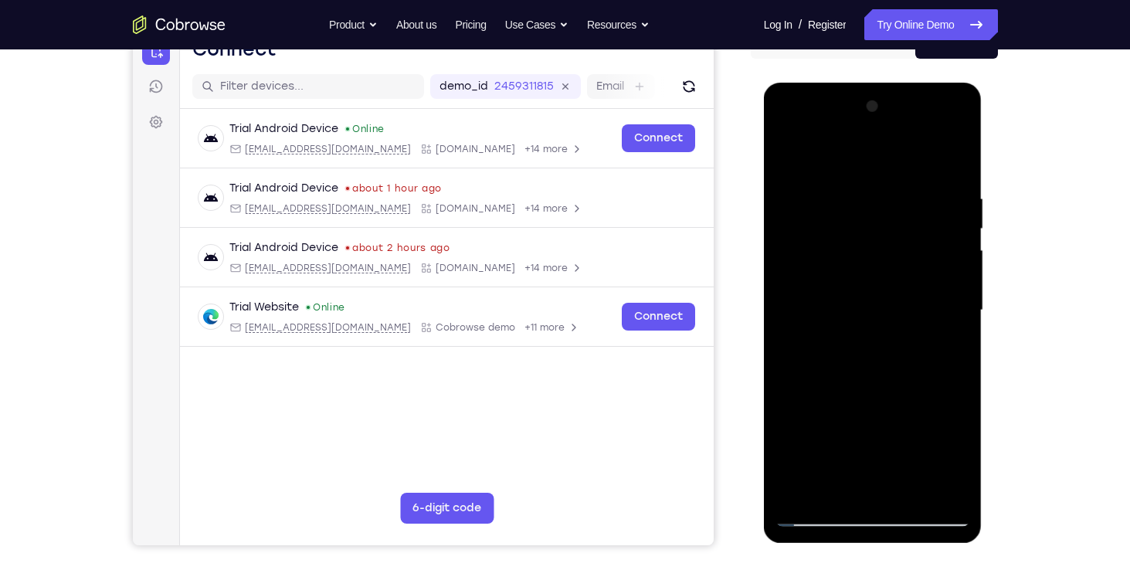
click at [890, 301] on div at bounding box center [873, 310] width 195 height 433
click at [789, 155] on div at bounding box center [873, 310] width 195 height 433
click at [789, 153] on div at bounding box center [873, 310] width 195 height 433
